Goal: Information Seeking & Learning: Check status

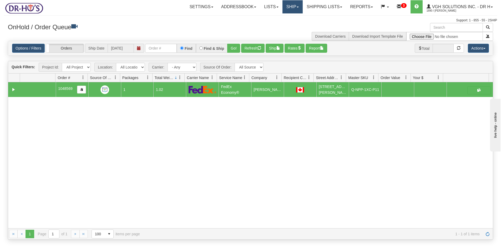
click at [289, 7] on link "Ship" at bounding box center [293, 6] width 20 height 13
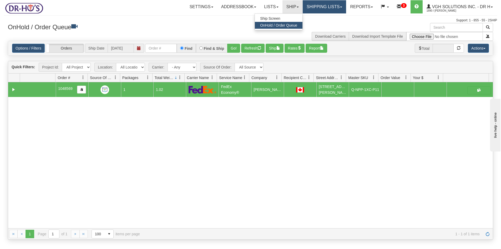
click at [315, 6] on link "Shipping lists" at bounding box center [324, 6] width 43 height 13
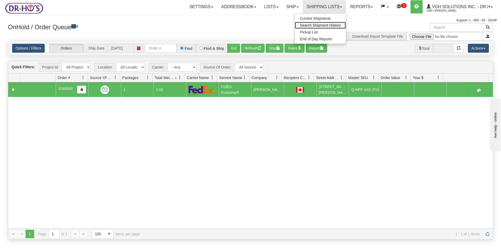
click at [305, 24] on span "Search Shipment History" at bounding box center [320, 25] width 41 height 4
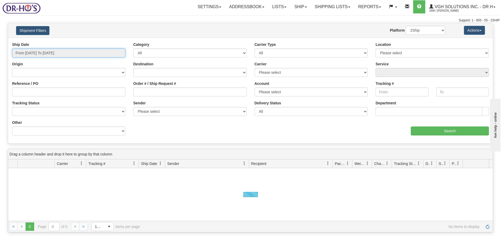
click at [108, 54] on input "From [DATE] To [DATE]" at bounding box center [68, 52] width 113 height 9
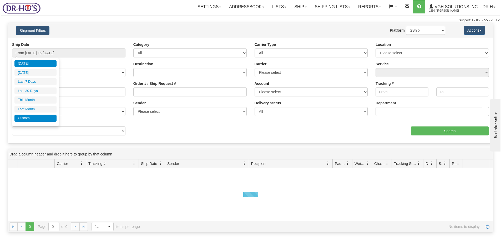
click at [24, 118] on li "Custom" at bounding box center [35, 117] width 42 height 7
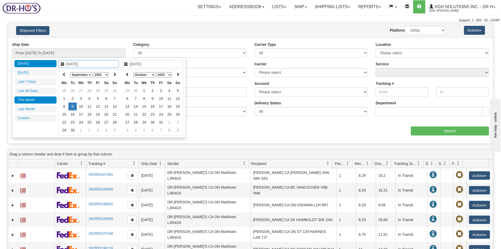
type input "[DATE]"
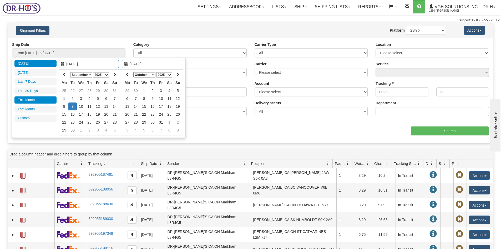
type input "[DATE]"
click at [63, 73] on icon at bounding box center [64, 74] width 4 height 4
type input "[DATE]"
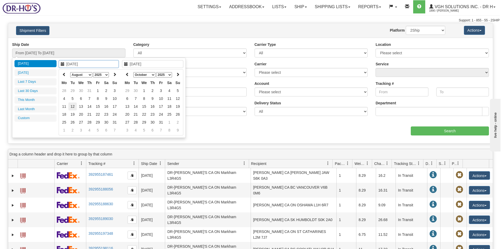
click at [71, 106] on td "12" at bounding box center [72, 106] width 8 height 8
click at [127, 75] on icon at bounding box center [128, 74] width 4 height 4
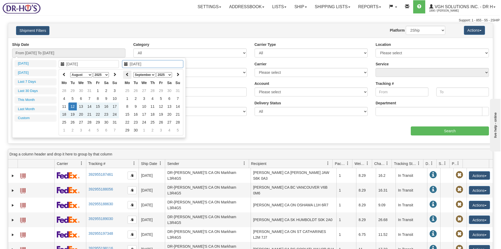
click at [127, 75] on icon at bounding box center [128, 74] width 4 height 4
type input "[DATE]"
click at [136, 107] on td "12" at bounding box center [136, 106] width 8 height 8
type input "From [DATE] To [DATE]"
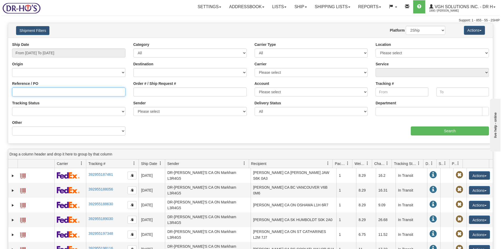
click at [31, 89] on input "Reference / PO" at bounding box center [68, 91] width 113 height 9
type input "1199318"
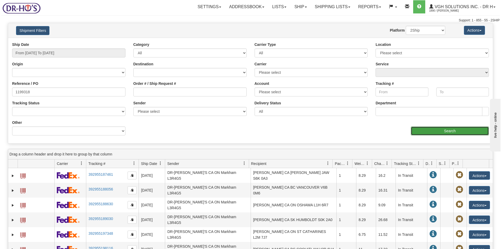
click at [438, 131] on input "Search" at bounding box center [450, 130] width 78 height 9
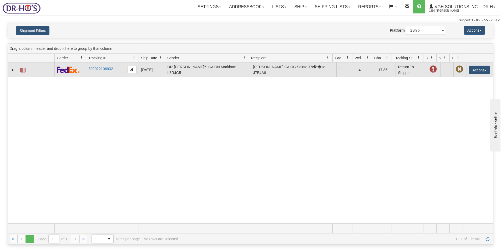
click at [23, 70] on span at bounding box center [22, 70] width 5 height 5
